Goal: Task Accomplishment & Management: Manage account settings

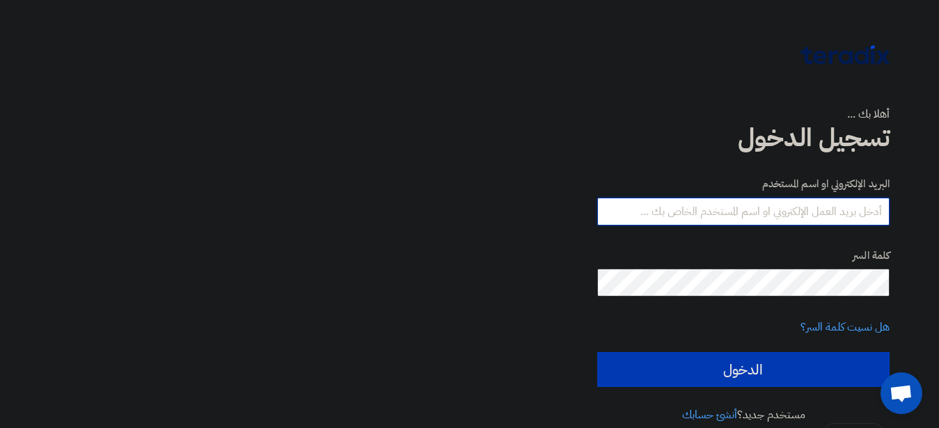
click at [855, 210] on input "text" at bounding box center [743, 212] width 292 height 28
type input "dr_tamerawad@epri.sci.eg"
click at [425, 299] on div at bounding box center [274, 214] width 548 height 428
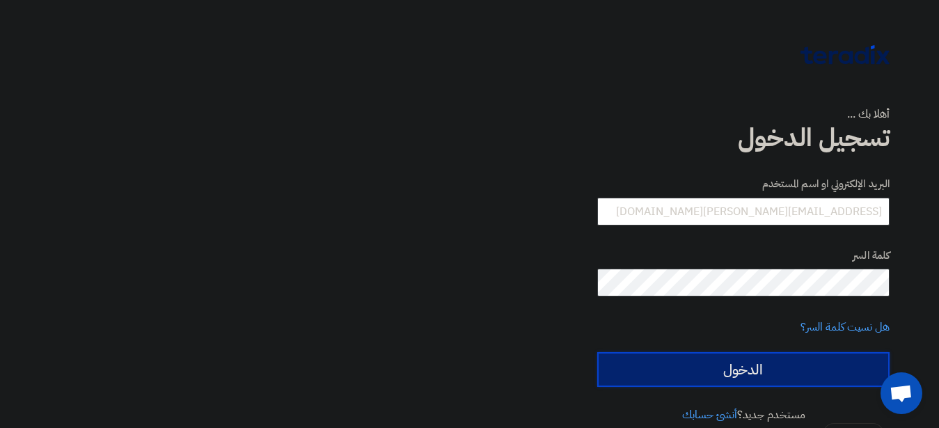
click at [741, 365] on input "الدخول" at bounding box center [743, 369] width 292 height 35
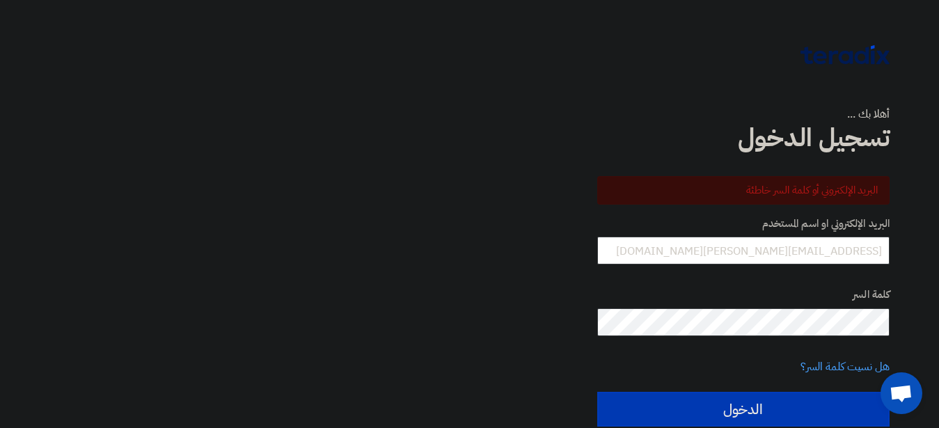
click at [513, 269] on div at bounding box center [274, 214] width 548 height 428
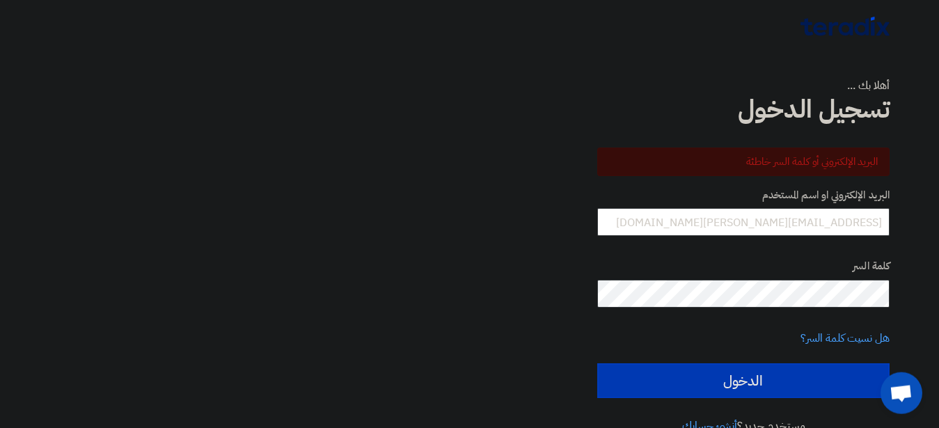
scroll to position [57, 0]
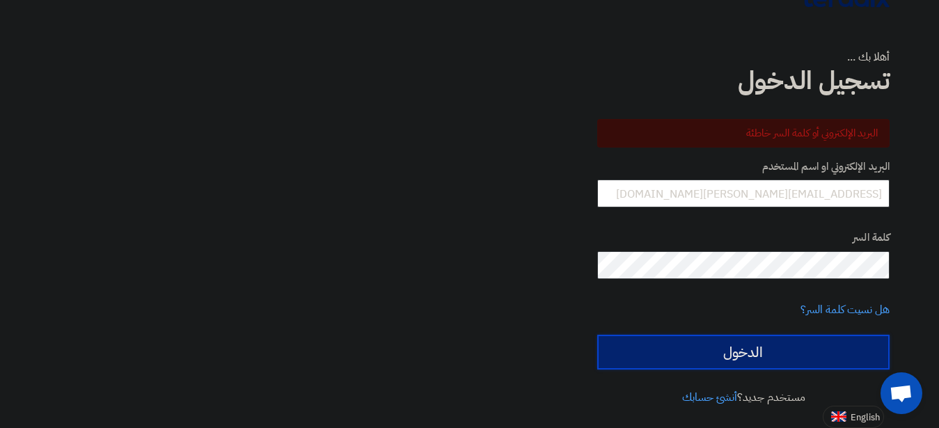
click at [744, 355] on input "الدخول" at bounding box center [743, 352] width 292 height 35
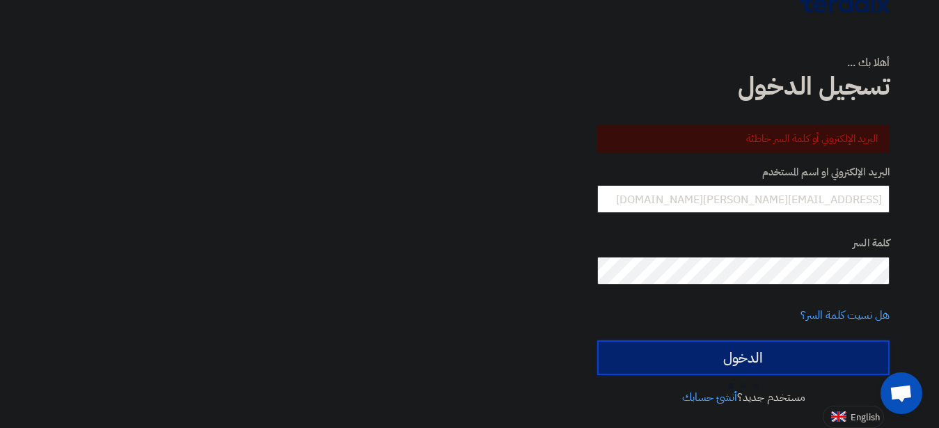
scroll to position [52, 0]
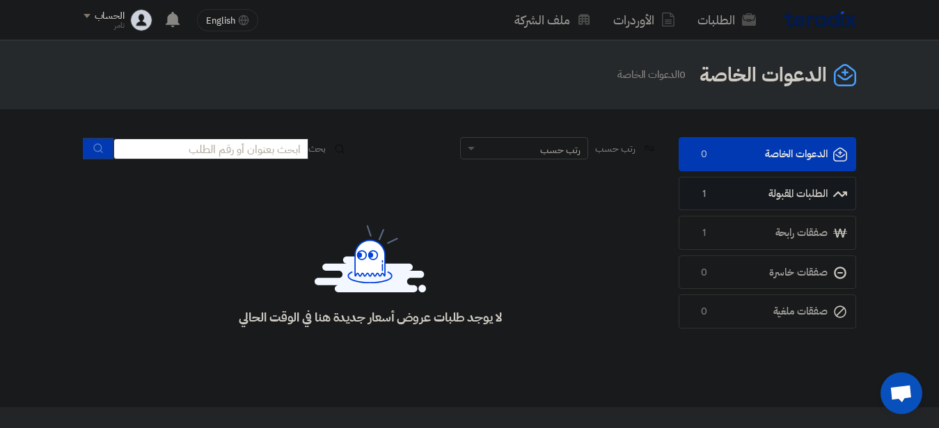
click at [750, 196] on link "الطلبات المقبولة الطلبات المقبولة 1" at bounding box center [767, 194] width 177 height 34
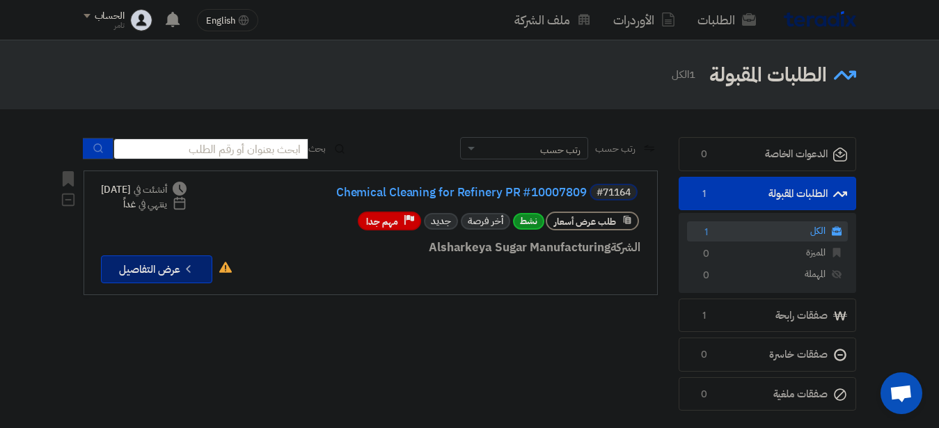
click at [157, 260] on button "Check details عرض التفاصيل" at bounding box center [156, 269] width 111 height 28
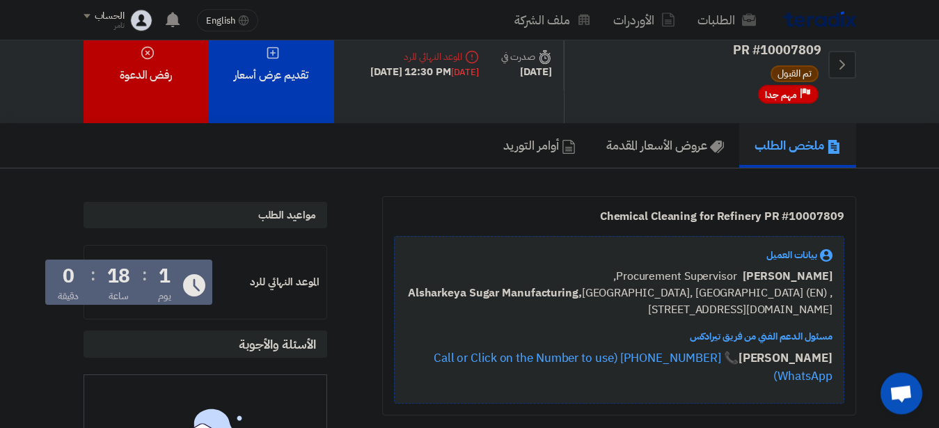
scroll to position [71, 0]
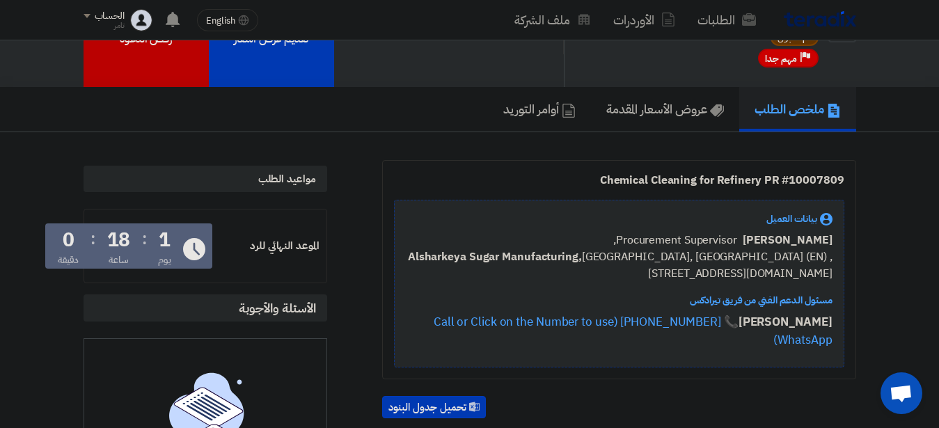
click at [773, 243] on span "Ahmed Elgalad" at bounding box center [788, 240] width 90 height 17
click at [773, 244] on span "Ahmed Elgalad" at bounding box center [788, 240] width 90 height 17
click at [665, 244] on span "Procurement Supervisor," at bounding box center [675, 240] width 124 height 17
click at [665, 245] on span "Procurement Supervisor," at bounding box center [675, 240] width 124 height 17
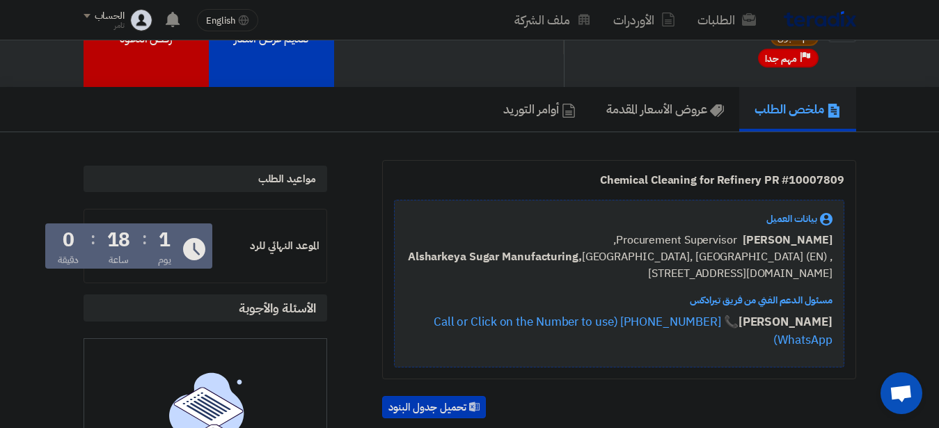
click at [284, 248] on div "الموعد النهائي للرد" at bounding box center [267, 246] width 104 height 16
click at [678, 239] on span "Procurement Supervisor," at bounding box center [675, 240] width 124 height 17
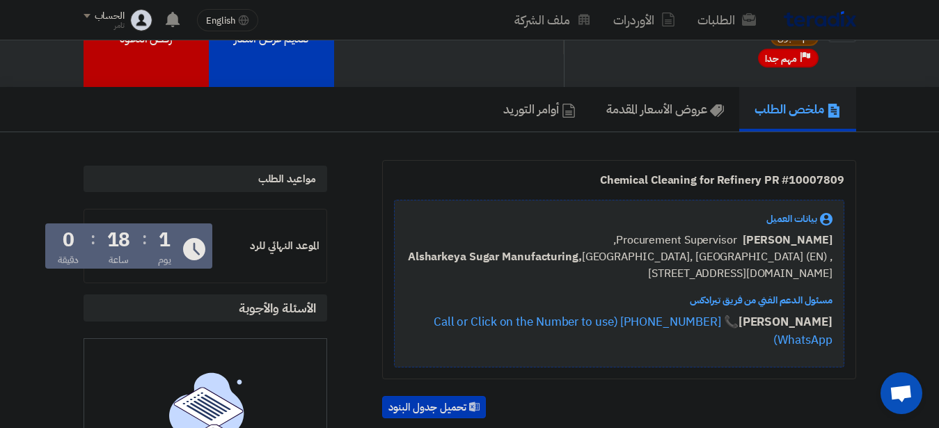
click at [678, 239] on span "Procurement Supervisor," at bounding box center [675, 240] width 124 height 17
click at [670, 238] on span "Procurement Supervisor," at bounding box center [675, 240] width 124 height 17
drag, startPoint x: 681, startPoint y: 181, endPoint x: 681, endPoint y: 174, distance: 7.0
click at [681, 176] on div "Chemical Cleaning for Refinery PR #10007809" at bounding box center [619, 180] width 450 height 17
click at [681, 174] on div "Chemical Cleaning for Refinery PR #10007809" at bounding box center [619, 180] width 450 height 17
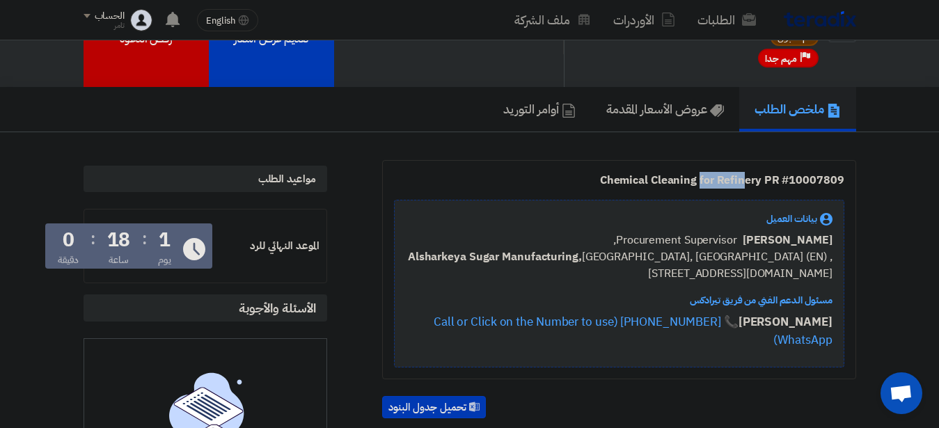
click at [681, 174] on div "Chemical Cleaning for Refinery PR #10007809" at bounding box center [619, 180] width 450 height 17
click at [734, 183] on div "Chemical Cleaning for Refinery PR #10007809" at bounding box center [619, 180] width 450 height 17
click at [734, 182] on div "Chemical Cleaning for Refinery PR #10007809" at bounding box center [619, 180] width 450 height 17
click at [649, 106] on h5 "عروض الأسعار المقدمة" at bounding box center [665, 109] width 118 height 16
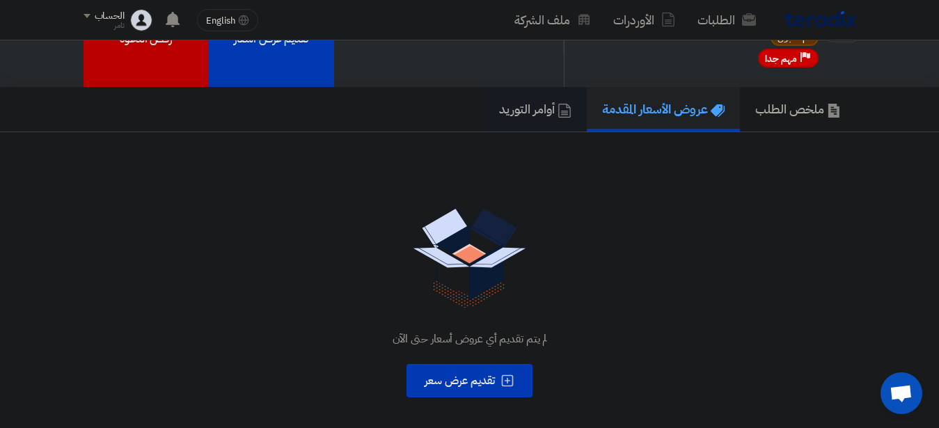
click at [534, 111] on h5 "أوامر التوريد" at bounding box center [535, 109] width 72 height 16
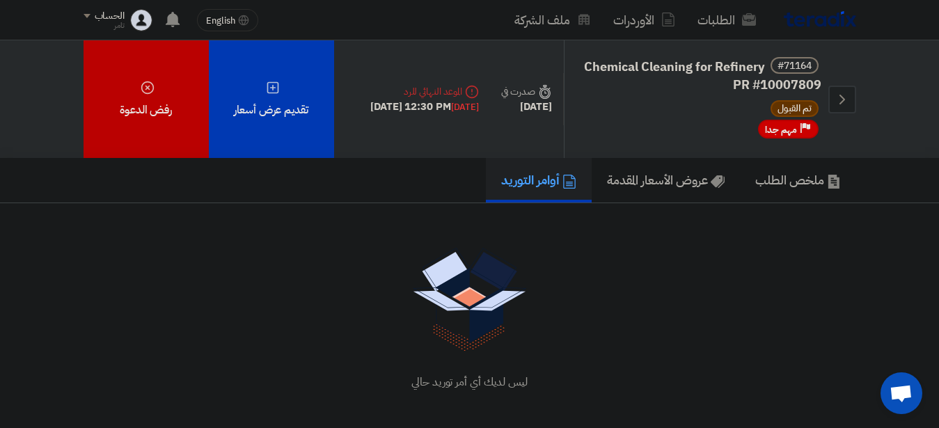
click at [792, 106] on span "تم القبول" at bounding box center [794, 108] width 48 height 17
click at [824, 24] on img at bounding box center [820, 19] width 72 height 16
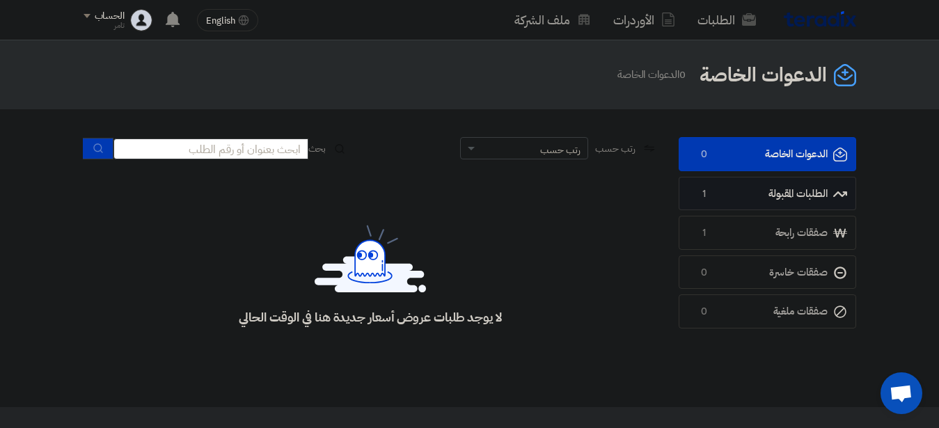
click at [779, 194] on link "الطلبات المقبولة الطلبات المقبولة 1" at bounding box center [767, 194] width 177 height 34
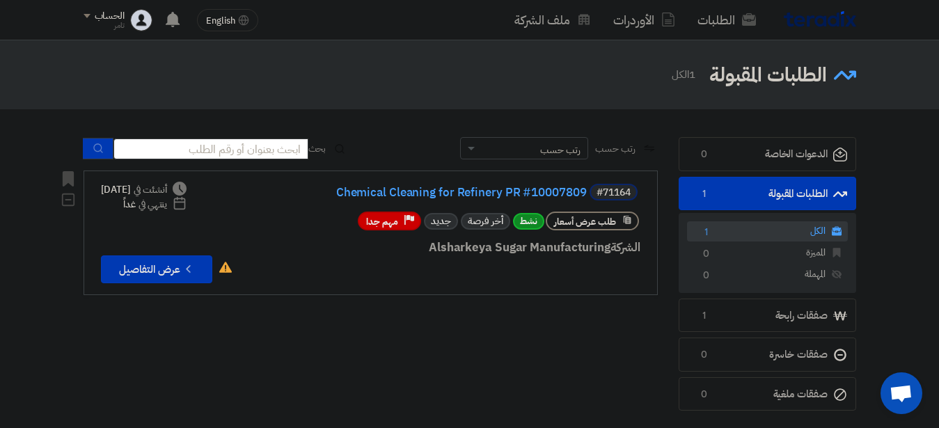
click at [528, 221] on span "نشط" at bounding box center [528, 221] width 31 height 17
click at [528, 219] on span "نشط" at bounding box center [528, 221] width 31 height 17
click at [441, 344] on div "رتب حسب رتب حسب بحث مجال الطلب مسؤول المشتريات نوع الطلب" at bounding box center [370, 277] width 595 height 280
click at [814, 17] on img at bounding box center [820, 19] width 72 height 16
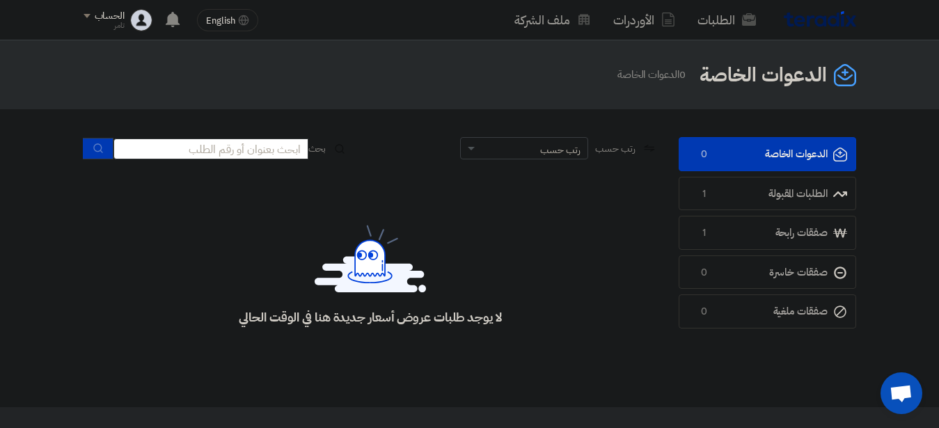
click at [88, 15] on span at bounding box center [87, 16] width 7 height 4
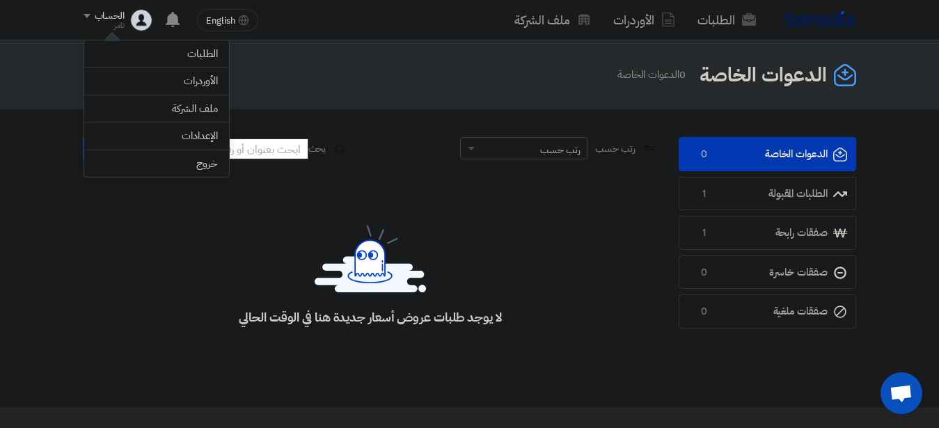
click at [102, 313] on div "لا يوجد طلبات عروض أسعار جديدة هنا في الوقت الحالي" at bounding box center [371, 275] width 574 height 209
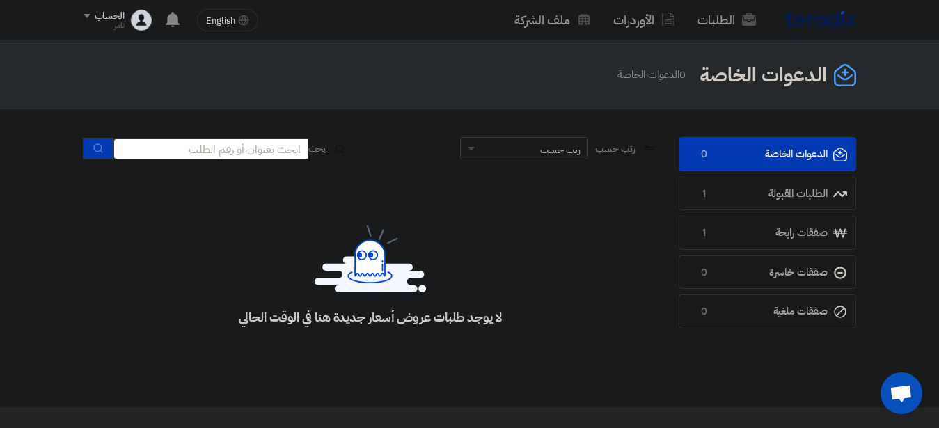
drag, startPoint x: 508, startPoint y: 318, endPoint x: 216, endPoint y: 332, distance: 291.9
click at [216, 332] on div "لا يوجد طلبات عروض أسعار جديدة هنا في الوقت الحالي" at bounding box center [371, 275] width 574 height 209
click at [330, 315] on div "لا يوجد طلبات عروض أسعار جديدة هنا في الوقت الحالي" at bounding box center [370, 317] width 262 height 16
click at [329, 315] on div "لا يوجد طلبات عروض أسعار جديدة هنا في الوقت الحالي" at bounding box center [370, 317] width 262 height 16
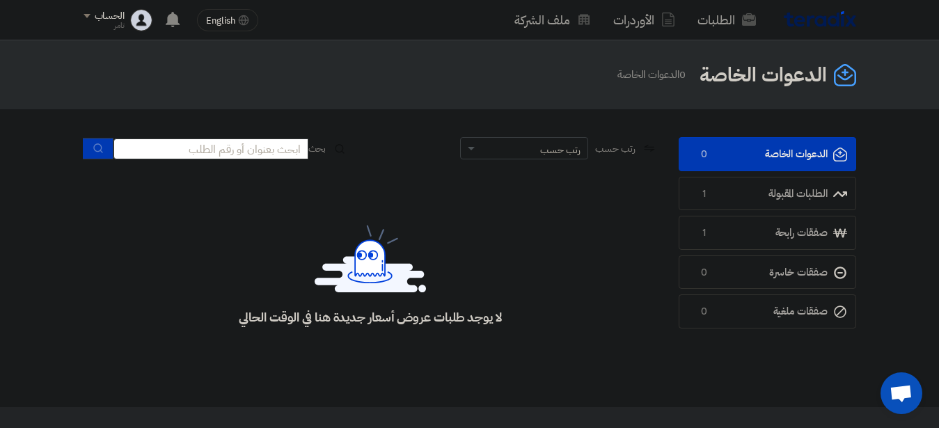
click at [445, 323] on div "لا يوجد طلبات عروض أسعار جديدة هنا في الوقت الحالي" at bounding box center [370, 317] width 262 height 16
click at [446, 324] on div "لا يوجد طلبات عروض أسعار جديدة هنا في الوقت الحالي" at bounding box center [370, 317] width 262 height 16
click at [443, 327] on div "لا يوجد طلبات عروض أسعار جديدة هنا في الوقت الحالي" at bounding box center [371, 275] width 574 height 209
click at [415, 320] on div "لا يوجد طلبات عروض أسعار جديدة هنا في الوقت الحالي" at bounding box center [370, 317] width 262 height 16
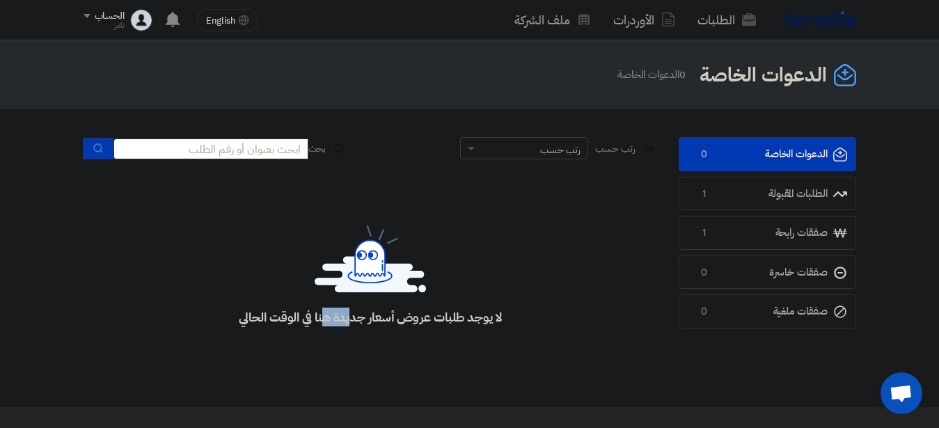
click at [415, 319] on div "لا يوجد طلبات عروض أسعار جديدة هنا في الوقت الحالي" at bounding box center [370, 317] width 262 height 16
click at [381, 318] on div "لا يوجد طلبات عروض أسعار جديدة هنا في الوقت الحالي" at bounding box center [370, 317] width 262 height 16
click at [382, 317] on div "لا يوجد طلبات عروض أسعار جديدة هنا في الوقت الحالي" at bounding box center [370, 317] width 262 height 16
click at [346, 319] on div "لا يوجد طلبات عروض أسعار جديدة هنا في الوقت الحالي" at bounding box center [370, 317] width 262 height 16
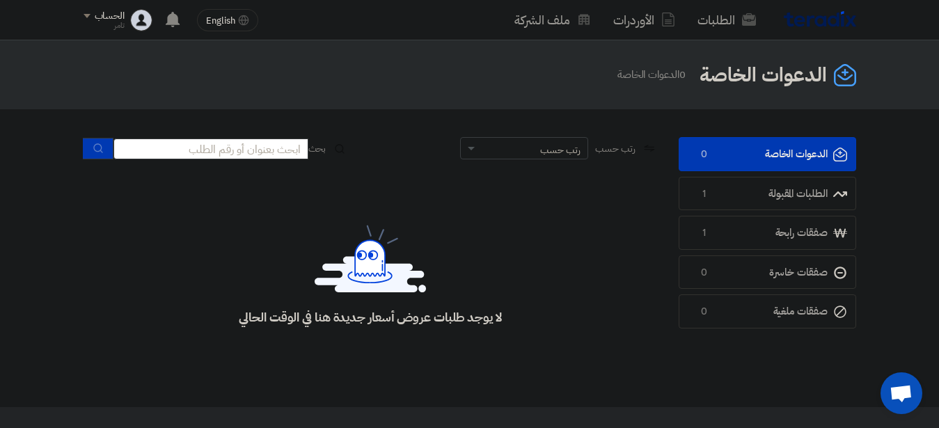
click at [350, 318] on div "لا يوجد طلبات عروض أسعار جديدة هنا في الوقت الحالي" at bounding box center [370, 317] width 262 height 16
click at [468, 147] on span at bounding box center [471, 149] width 7 height 5
click at [520, 197] on span "الموعد النهائي للطلب" at bounding box center [545, 198] width 70 height 15
